Goal: Information Seeking & Learning: Learn about a topic

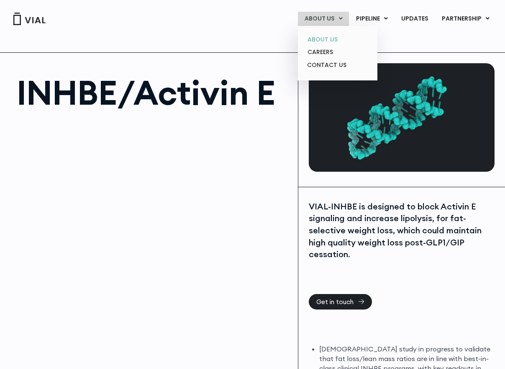
click at [323, 38] on link "ABOUT US" at bounding box center [337, 39] width 73 height 13
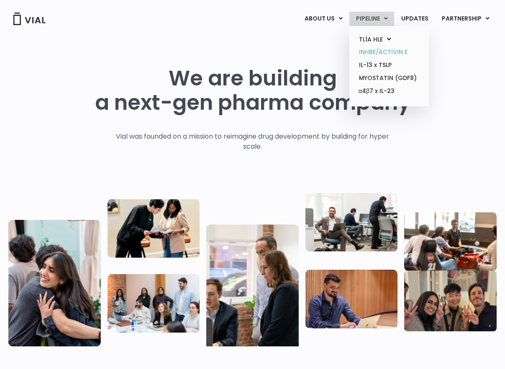
click at [377, 49] on link "INHBE/ACTIVIN E" at bounding box center [389, 52] width 73 height 13
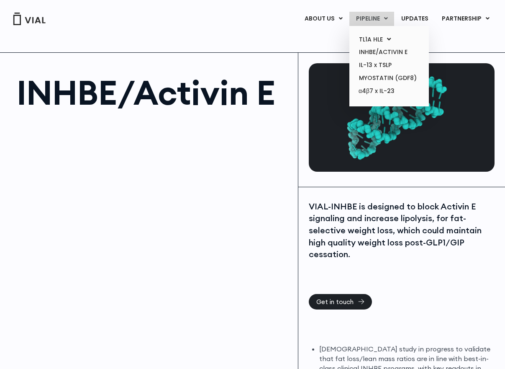
click at [372, 22] on link "PIPELINE" at bounding box center [372, 19] width 45 height 14
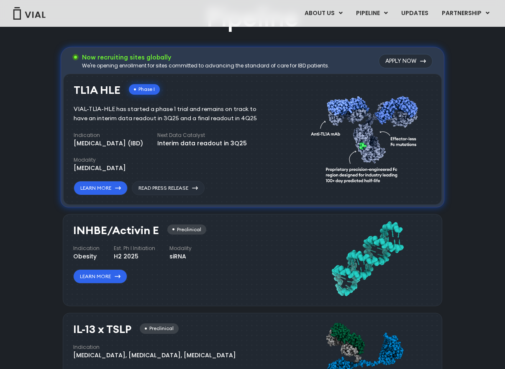
scroll to position [538, 0]
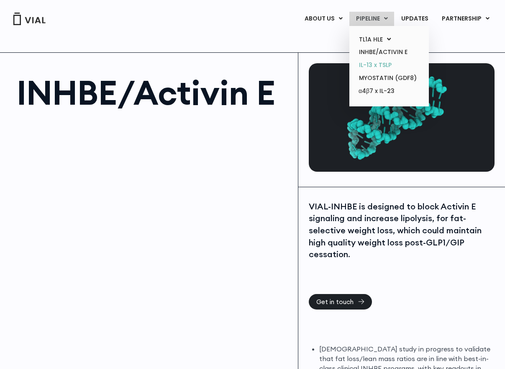
click at [380, 66] on link "IL-13 x TSLP" at bounding box center [389, 65] width 73 height 13
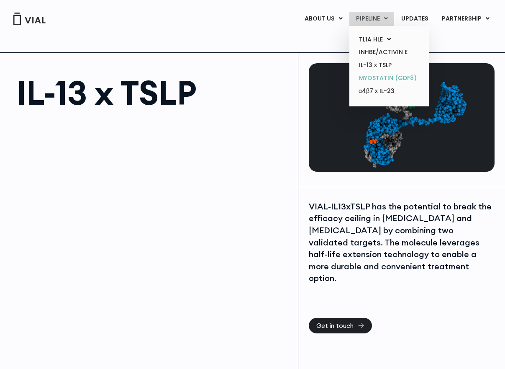
click at [378, 80] on link "MYOSTATIN (GDF8)" at bounding box center [389, 78] width 73 height 13
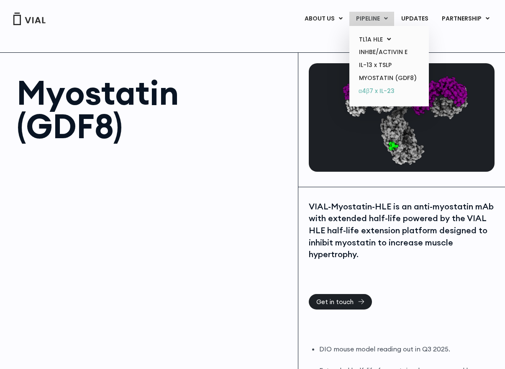
click at [379, 89] on link "α4β7 x IL-23" at bounding box center [389, 91] width 73 height 13
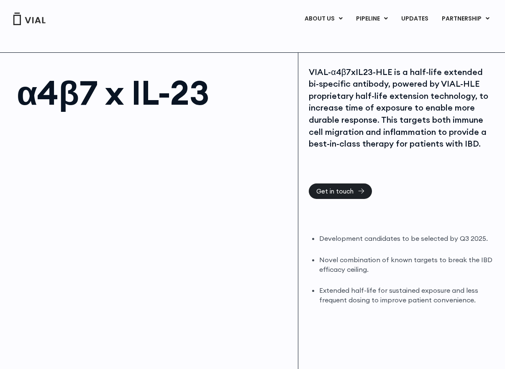
click at [399, 129] on div "VIAL-α4β7xIL23-HLE is a half-life extended bi-specific antibody, powered by VIA…" at bounding box center [402, 108] width 186 height 84
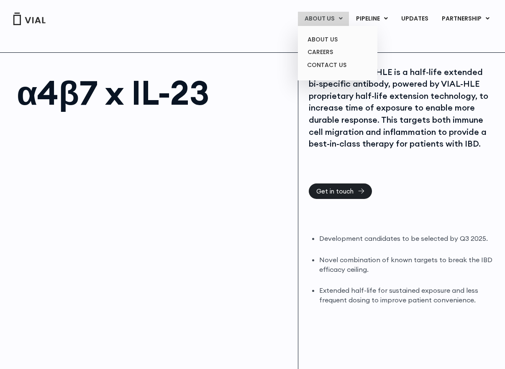
click at [329, 20] on link "ABOUT US" at bounding box center [323, 19] width 51 height 14
click at [326, 39] on link "ABOUT US" at bounding box center [337, 39] width 73 height 13
